Goal: Transaction & Acquisition: Purchase product/service

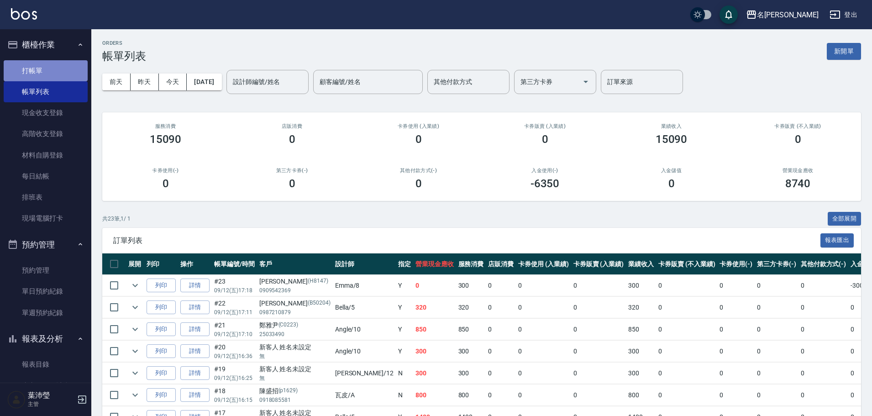
drag, startPoint x: 47, startPoint y: 78, endPoint x: 78, endPoint y: 77, distance: 30.6
click at [47, 78] on link "打帳單" at bounding box center [46, 70] width 84 height 21
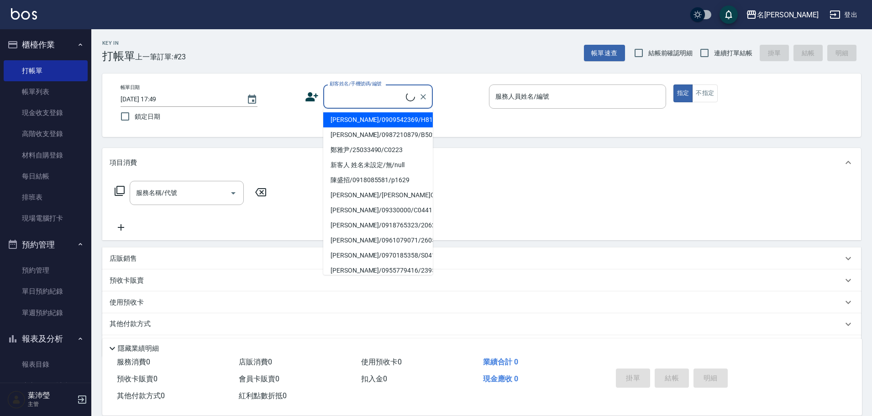
click at [335, 104] on input "顧客姓名/手機號碼/編號" at bounding box center [366, 97] width 79 height 16
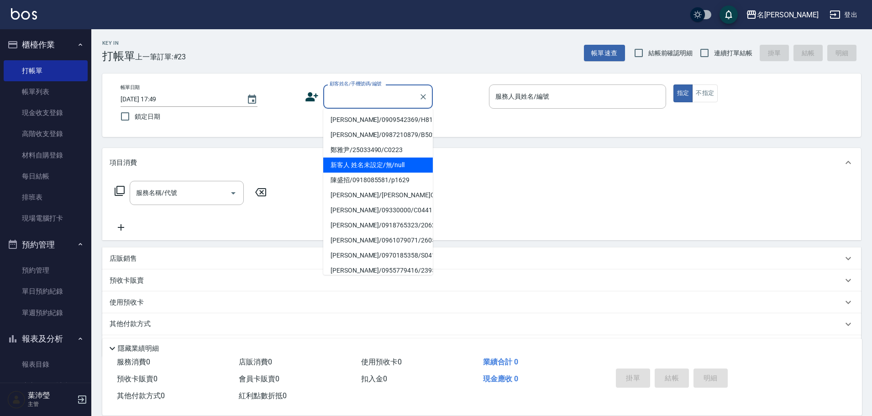
drag, startPoint x: 370, startPoint y: 167, endPoint x: 250, endPoint y: 184, distance: 121.3
click at [367, 168] on li "新客人 姓名未設定/無/null" at bounding box center [378, 165] width 110 height 15
type input "新客人 姓名未設定/無/null"
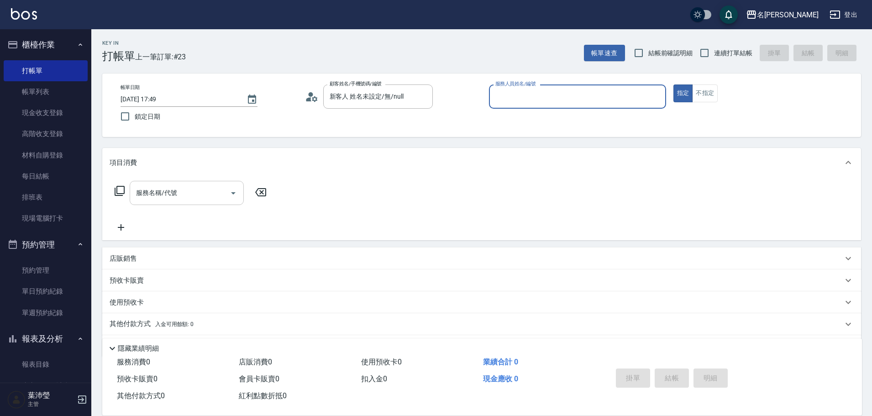
click at [205, 197] on input "服務名稱/代號" at bounding box center [180, 193] width 92 height 16
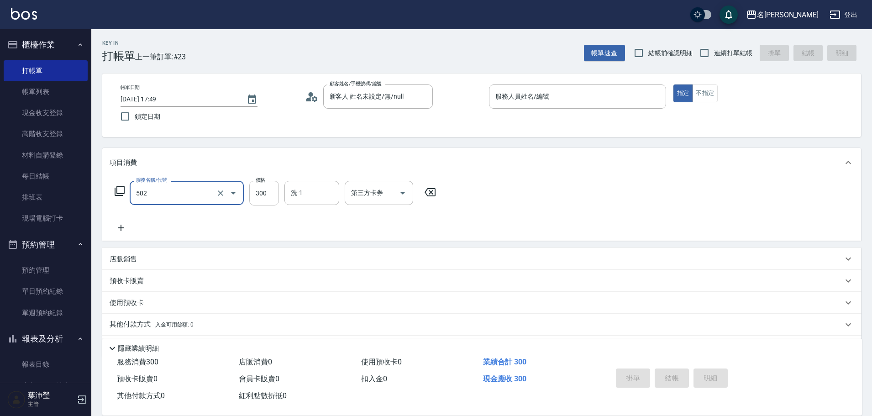
type input "洗髮(502)"
click at [305, 198] on input "洗-1" at bounding box center [312, 193] width 47 height 16
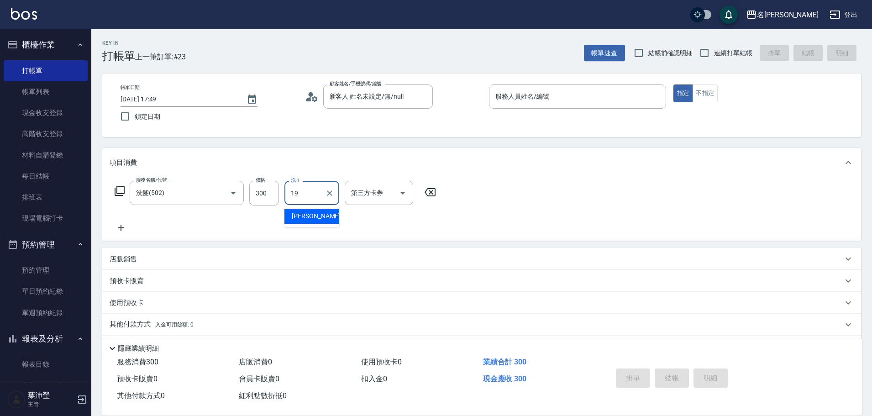
type input "[PERSON_NAME]-19"
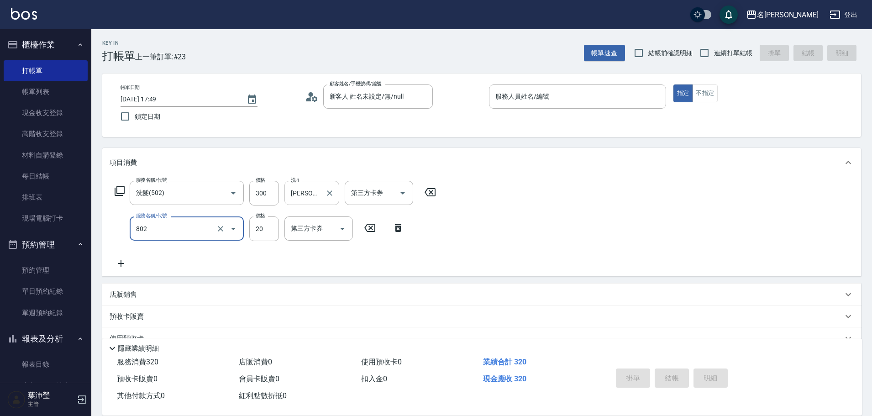
type input "潤絲(802)"
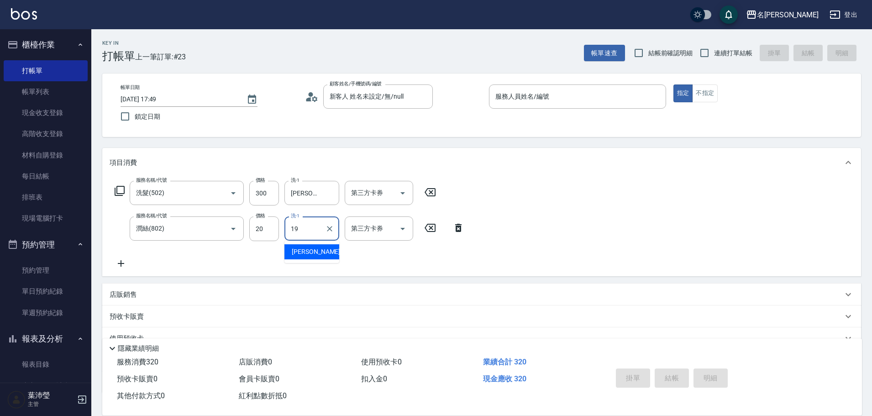
type input "[PERSON_NAME]-19"
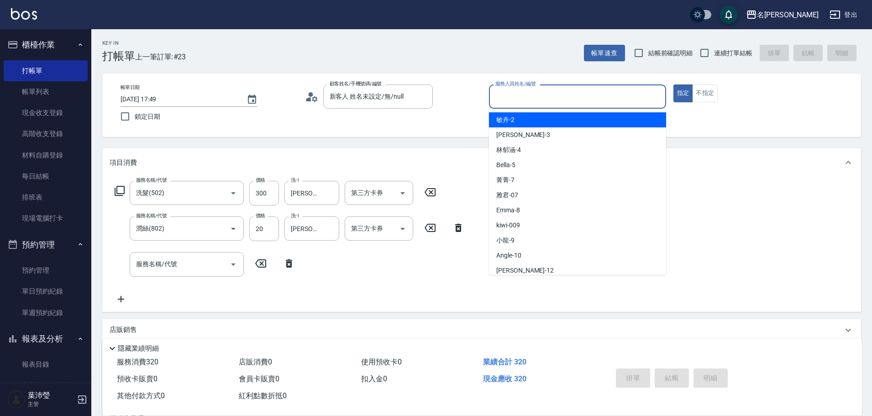
click at [508, 100] on input "服務人員姓名/編號" at bounding box center [577, 97] width 169 height 16
type input "Bella-5"
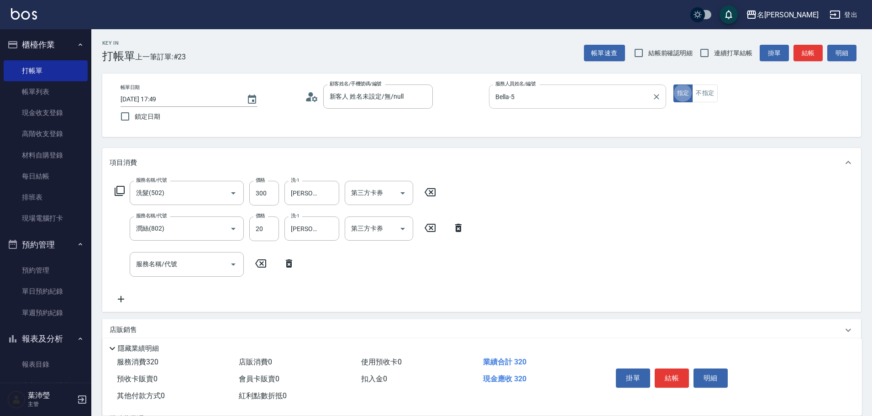
type button "true"
click at [713, 93] on button "不指定" at bounding box center [705, 93] width 26 height 18
click at [798, 54] on button "結帳" at bounding box center [808, 53] width 29 height 17
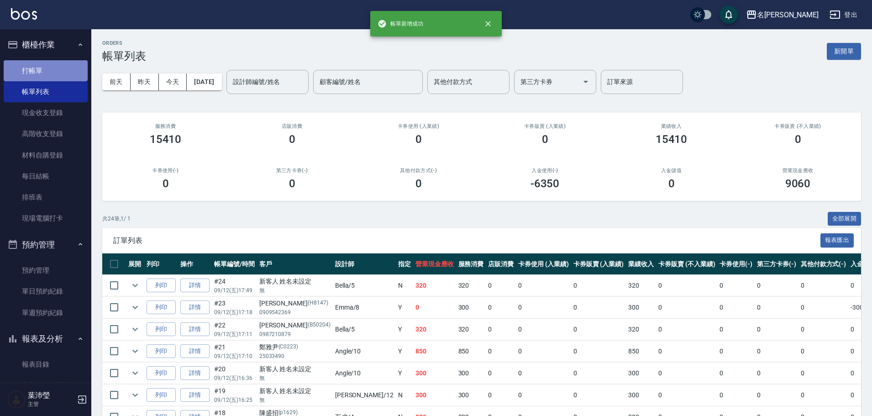
click at [71, 63] on link "打帳單" at bounding box center [46, 70] width 84 height 21
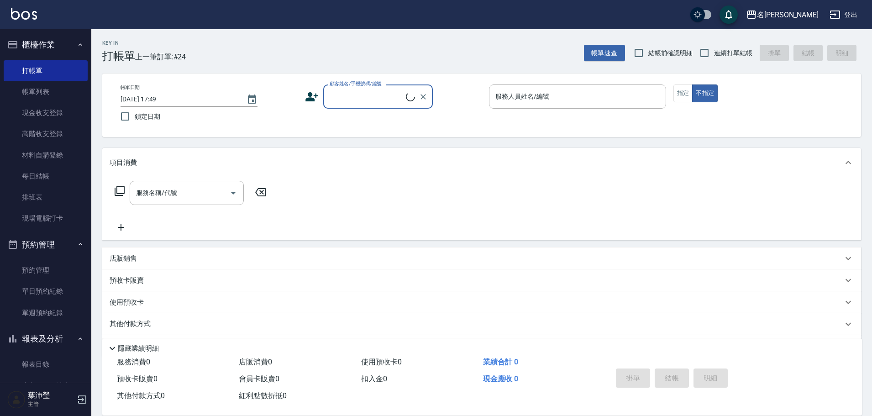
drag, startPoint x: 348, startPoint y: 88, endPoint x: 350, endPoint y: 95, distance: 7.2
click at [348, 92] on div "顧客姓名/手機號碼/編號" at bounding box center [378, 96] width 110 height 24
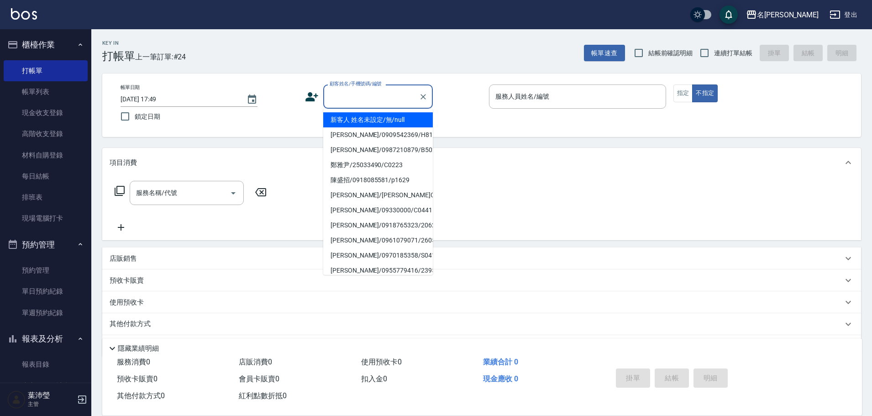
drag, startPoint x: 363, startPoint y: 119, endPoint x: 228, endPoint y: 163, distance: 141.5
click at [358, 123] on li "新客人 姓名未設定/無/null" at bounding box center [378, 119] width 110 height 15
type input "新客人 姓名未設定/無/null"
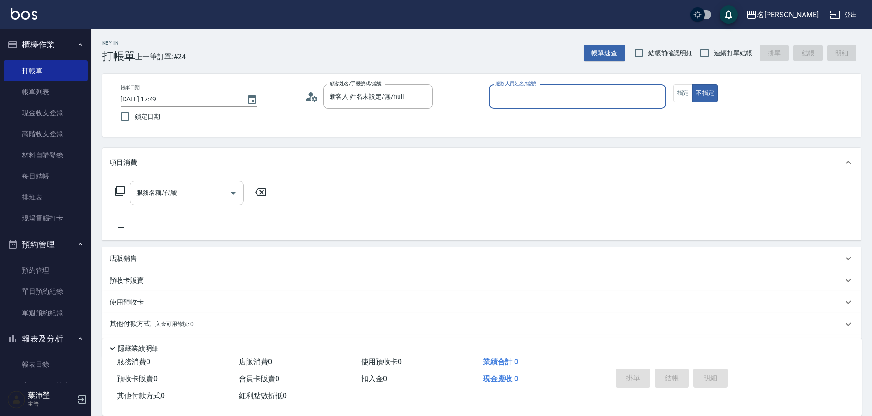
click at [156, 190] on input "服務名稱/代號" at bounding box center [180, 193] width 92 height 16
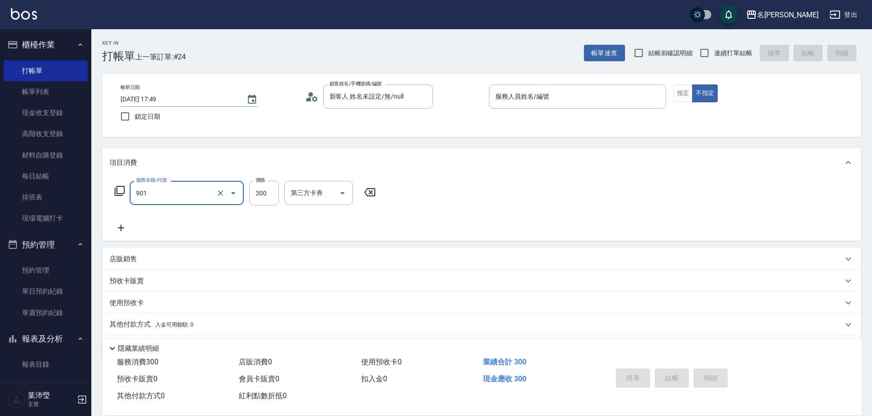
type input "修手(901)"
click at [554, 102] on input "服務人員姓名/編號" at bounding box center [577, 97] width 169 height 16
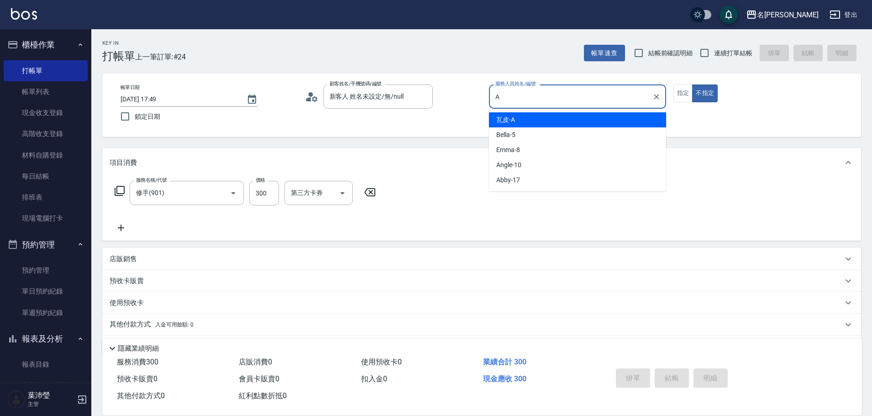
type input "瓦皮-A"
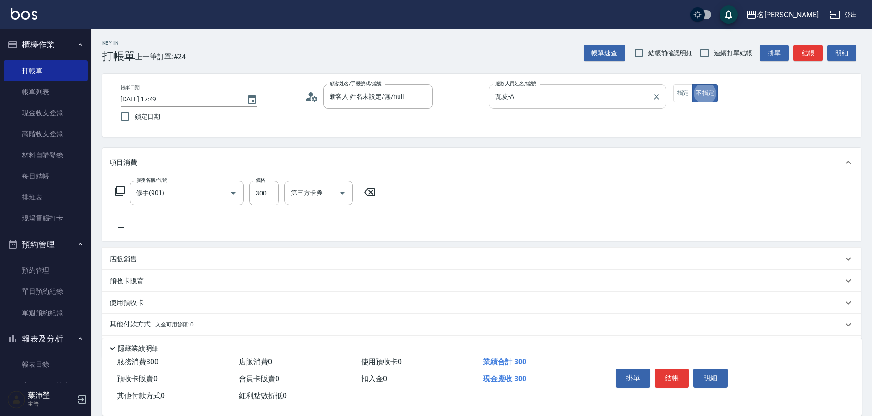
type button "false"
drag, startPoint x: 669, startPoint y: 96, endPoint x: 684, endPoint y: 98, distance: 15.1
click at [670, 98] on div "帳單日期 [DATE] 17:49 鎖定日期 顧客姓名/手機號碼/編號 新客人 姓名未設定/無/null 顧客姓名/手機號碼/編號 服務人員姓名/編號 [PE…" at bounding box center [481, 105] width 737 height 42
click at [685, 98] on button "指定" at bounding box center [684, 93] width 20 height 18
click at [811, 58] on button "結帳" at bounding box center [808, 53] width 29 height 17
